Goal: Transaction & Acquisition: Purchase product/service

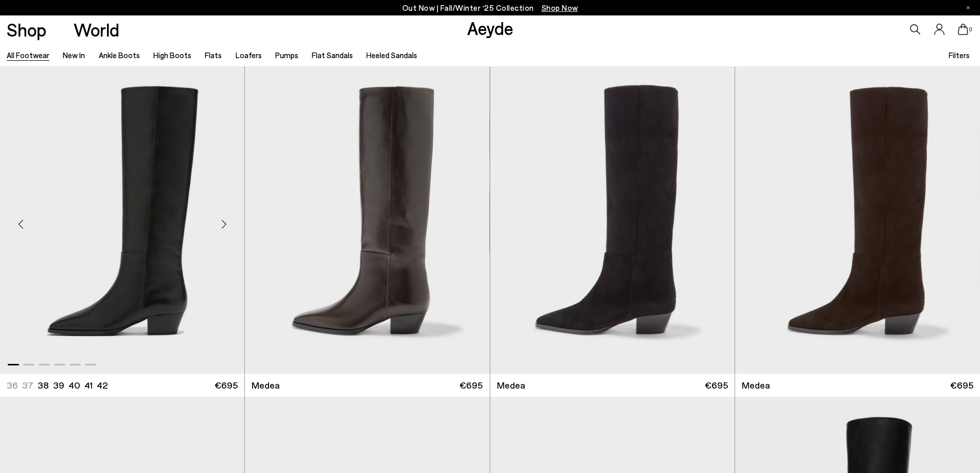
click at [224, 224] on div "Next slide" at bounding box center [223, 224] width 31 height 31
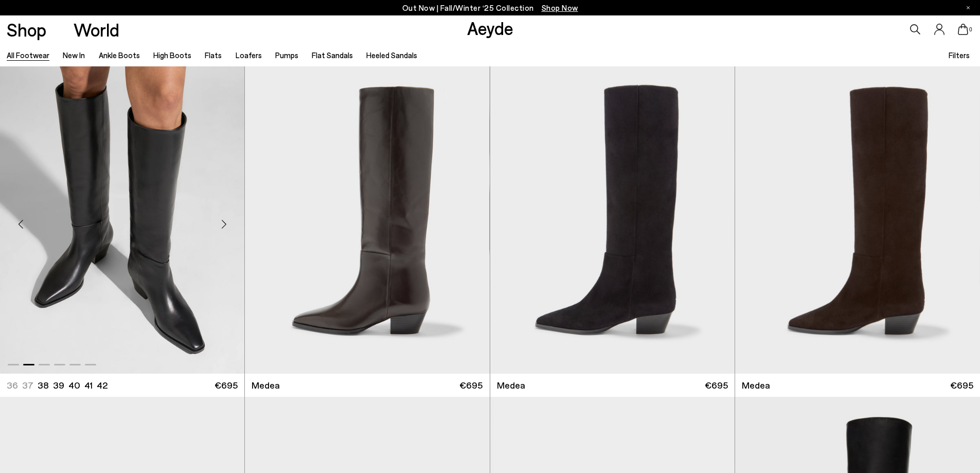
click at [224, 220] on div "Next slide" at bounding box center [223, 224] width 31 height 31
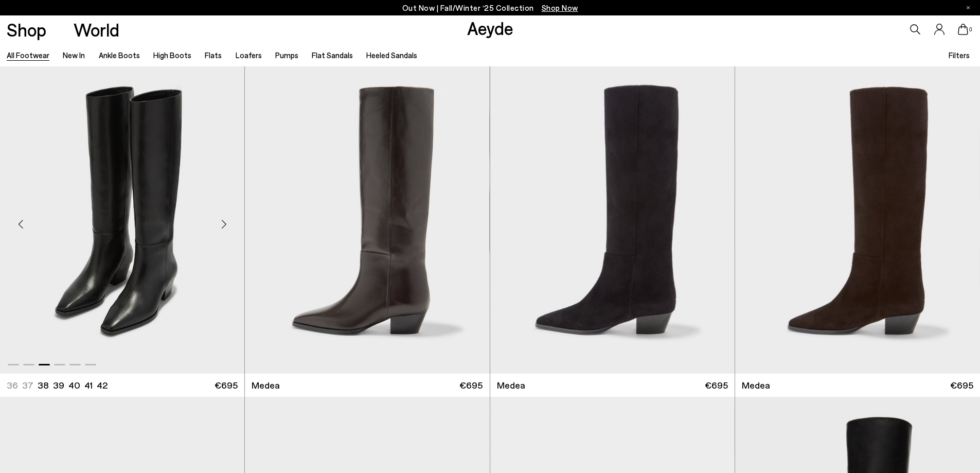
click at [224, 220] on div "Next slide" at bounding box center [223, 224] width 31 height 31
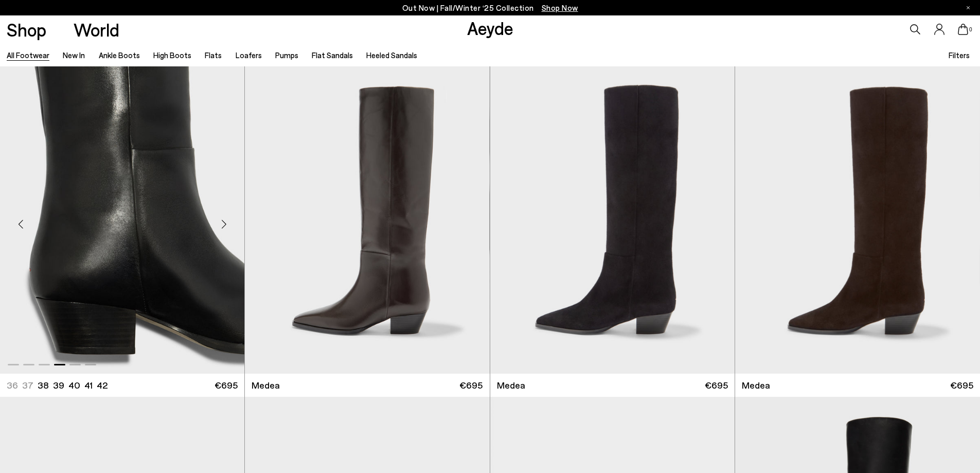
click at [224, 220] on div "Next slide" at bounding box center [223, 224] width 31 height 31
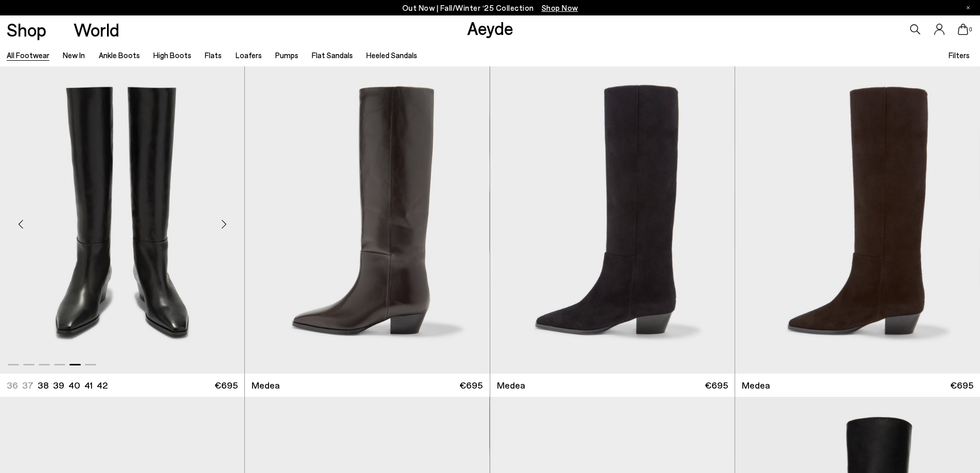
click at [217, 227] on div "Next slide" at bounding box center [223, 224] width 31 height 31
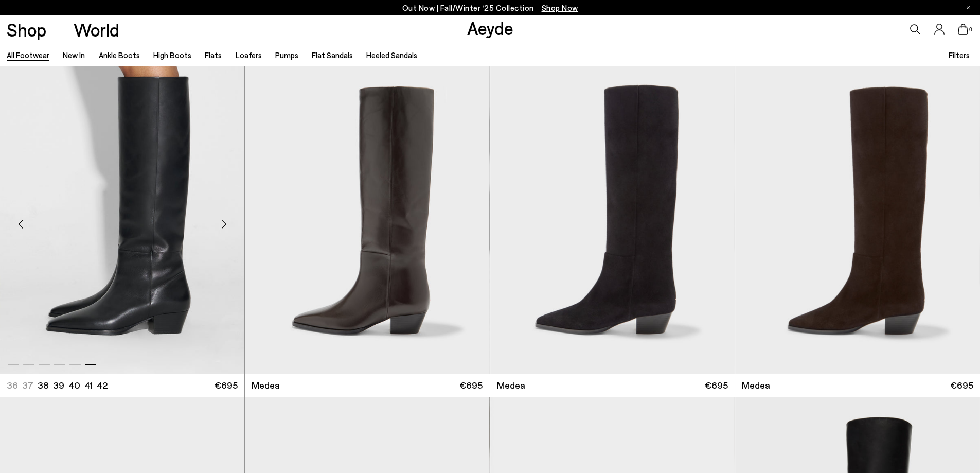
click at [130, 227] on img "6 / 6" at bounding box center [122, 219] width 244 height 307
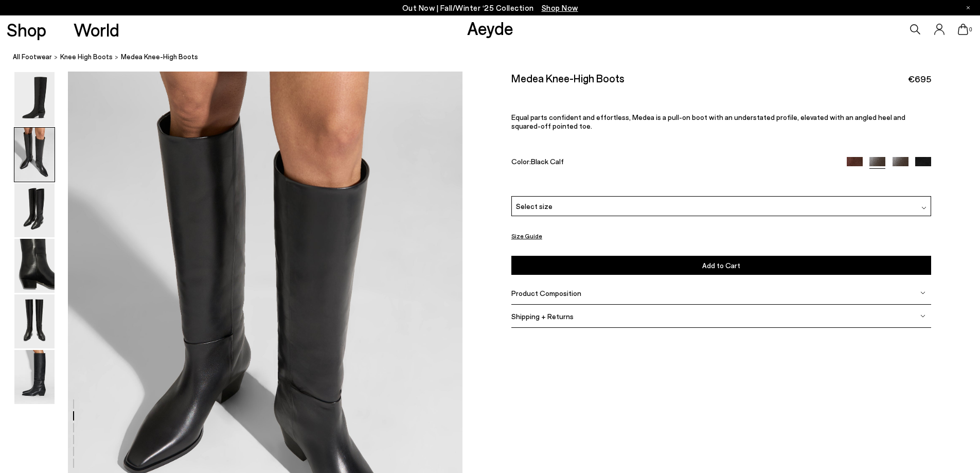
click at [26, 219] on img at bounding box center [34, 210] width 40 height 54
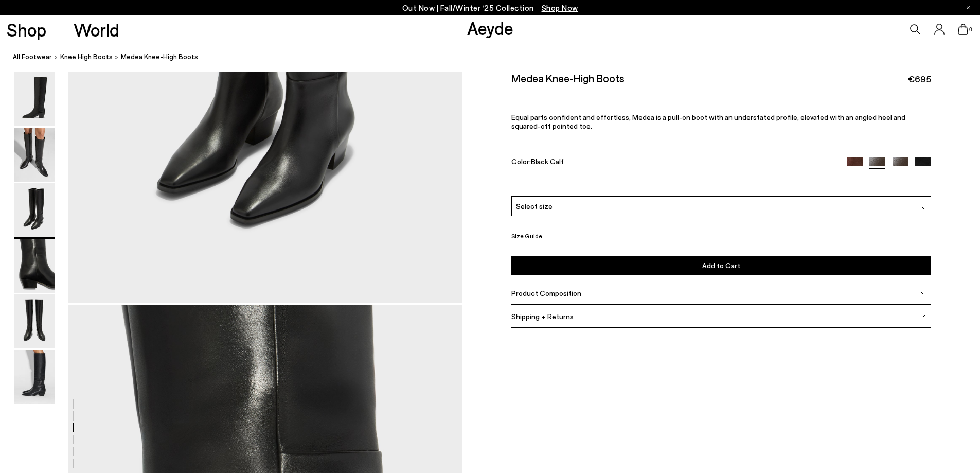
click at [27, 255] on img at bounding box center [34, 266] width 40 height 54
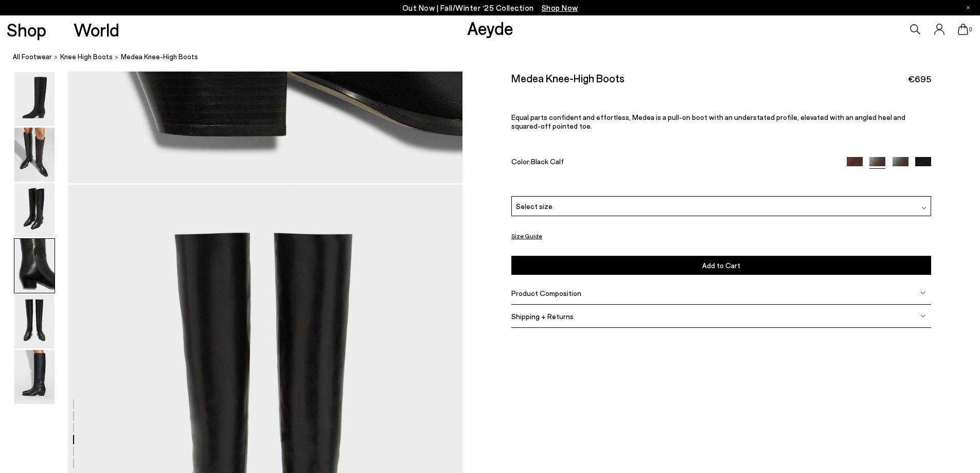
scroll to position [2410, 0]
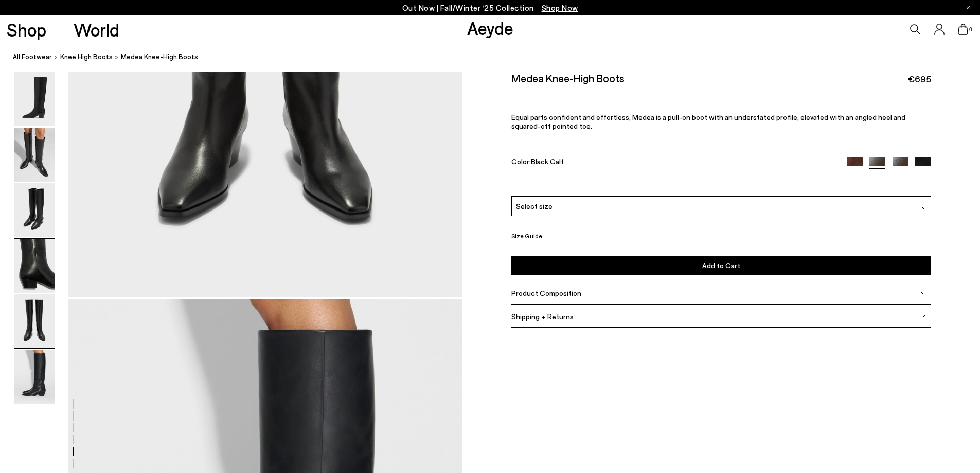
click at [29, 279] on img at bounding box center [34, 266] width 40 height 54
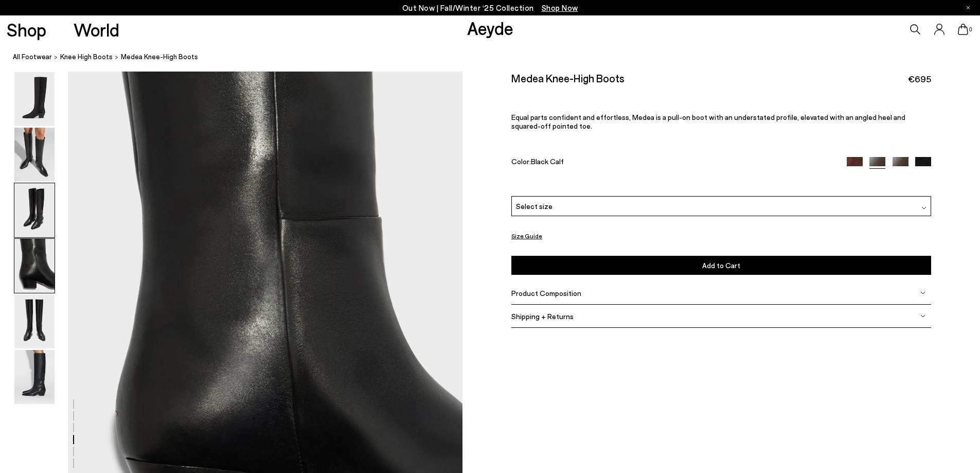
click at [25, 208] on img at bounding box center [34, 210] width 40 height 54
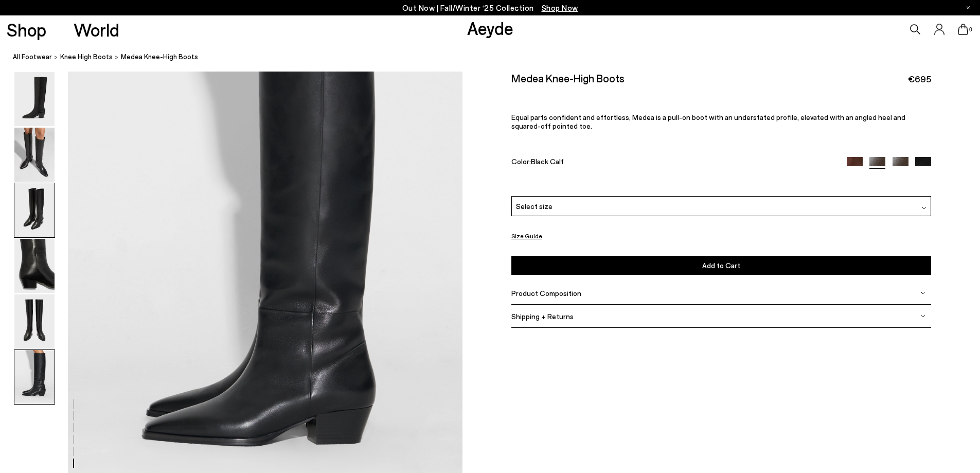
scroll to position [2296, 0]
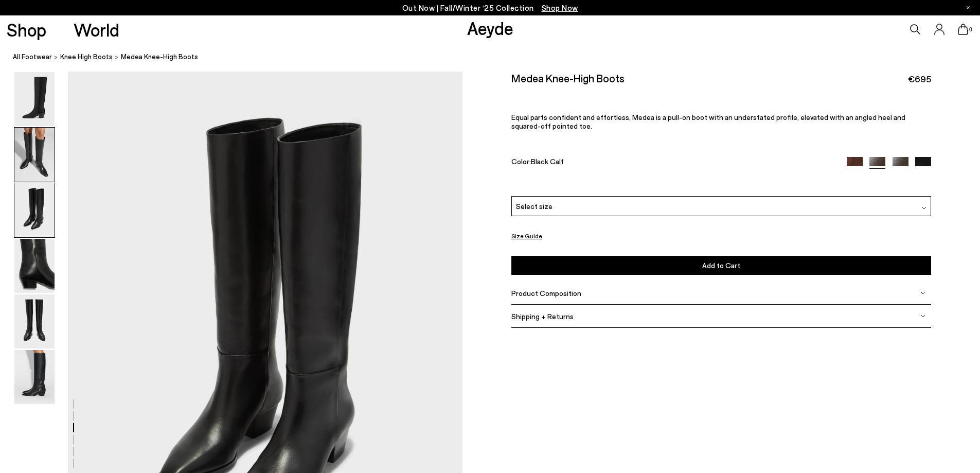
click at [17, 160] on img at bounding box center [34, 155] width 40 height 54
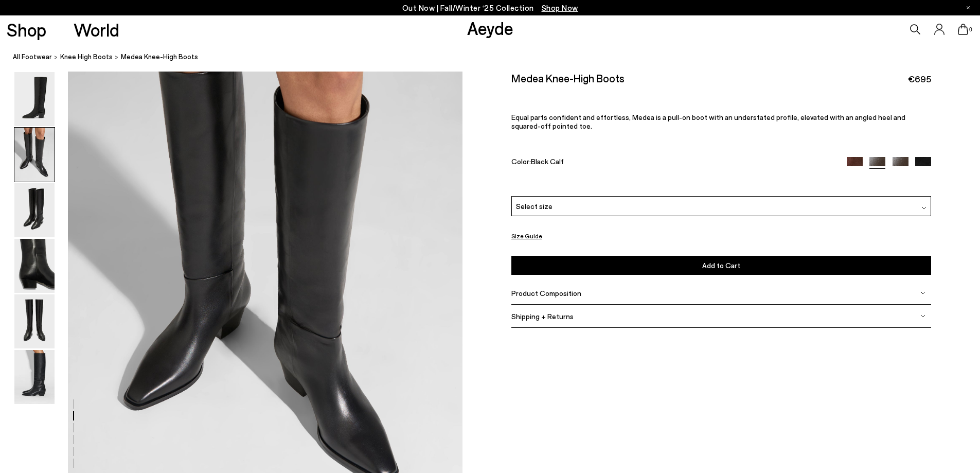
scroll to position [671, 0]
